Goal: Transaction & Acquisition: Purchase product/service

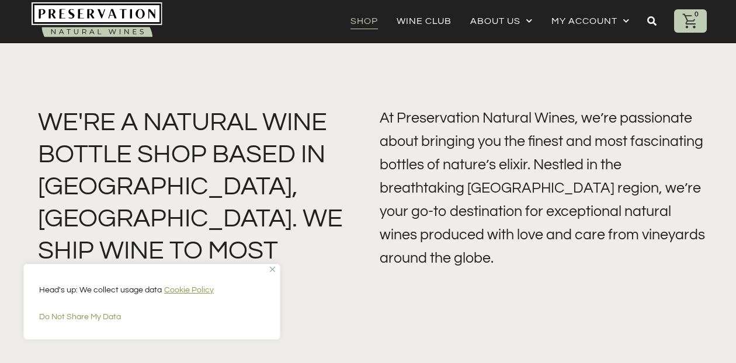
click at [362, 24] on link "Shop" at bounding box center [363, 21] width 27 height 16
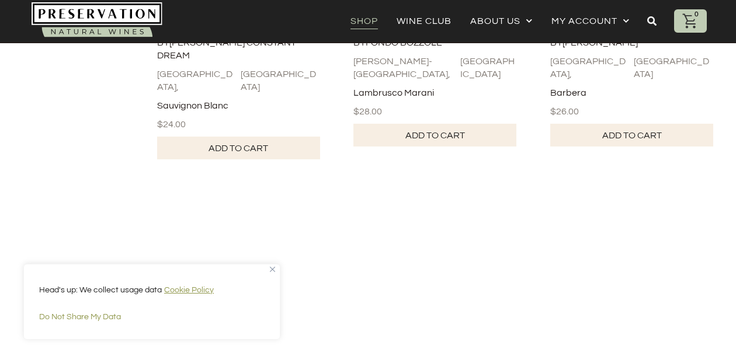
scroll to position [695, 0]
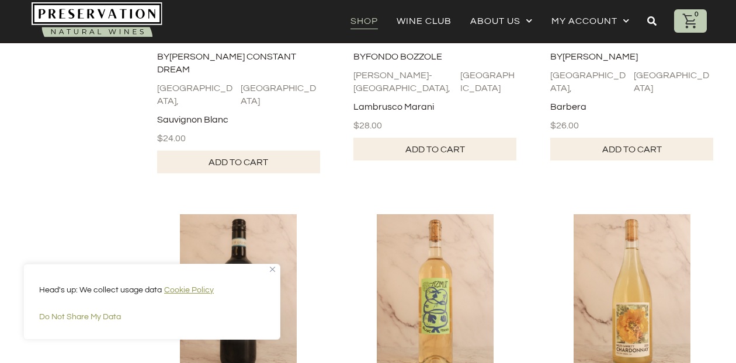
click at [138, 23] on img at bounding box center [97, 20] width 131 height 37
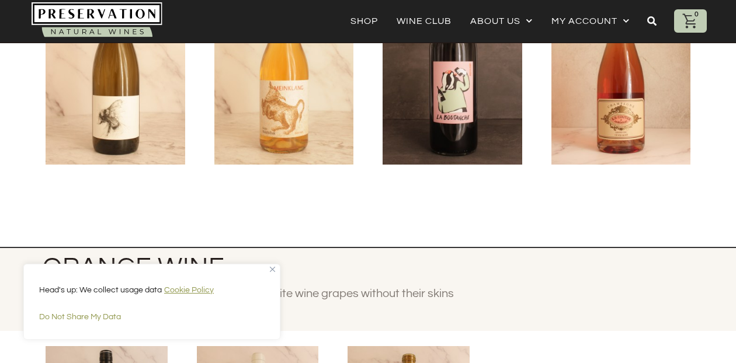
scroll to position [1081, 0]
